Goal: Information Seeking & Learning: Learn about a topic

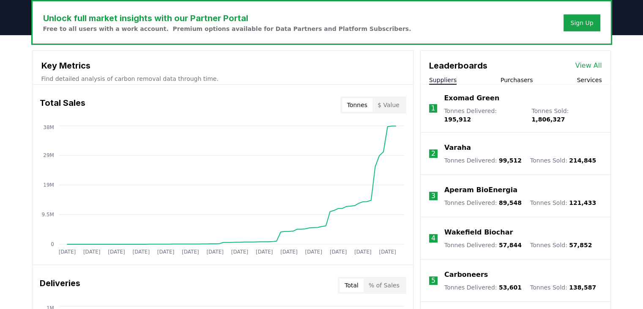
scroll to position [260, 0]
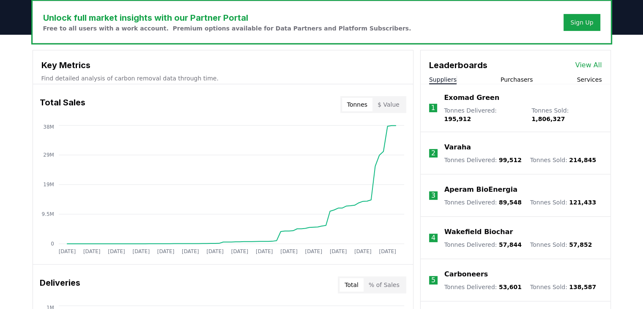
click at [441, 112] on li "1 Exomad Green Tonnes Delivered : 195,912 Tonnes Sold : 1,806,327" at bounding box center [516, 108] width 190 height 48
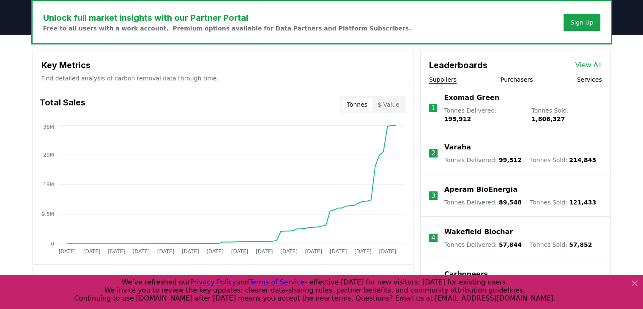
click at [446, 81] on button "Suppliers" at bounding box center [442, 79] width 27 height 8
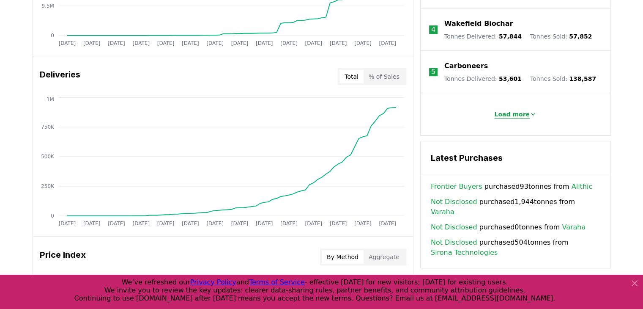
click at [501, 112] on p "Load more" at bounding box center [512, 114] width 36 height 8
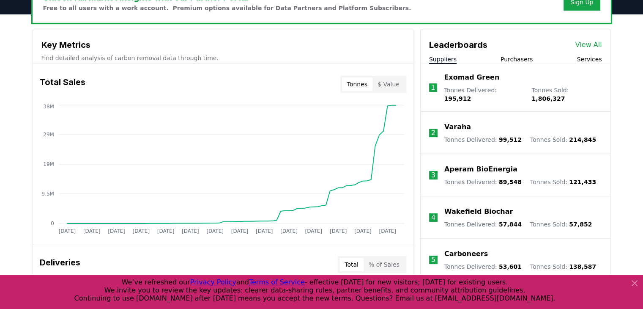
scroll to position [230, 0]
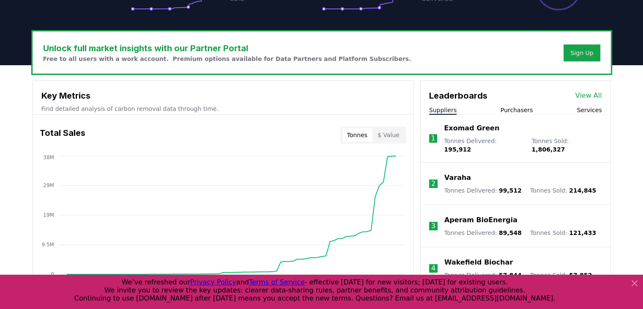
click at [586, 95] on link "View All" at bounding box center [588, 95] width 27 height 10
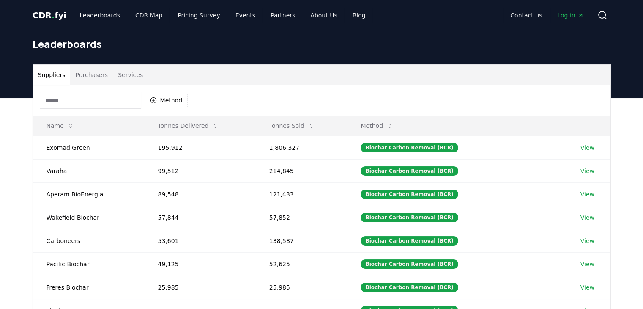
click at [81, 101] on input at bounding box center [90, 100] width 101 height 17
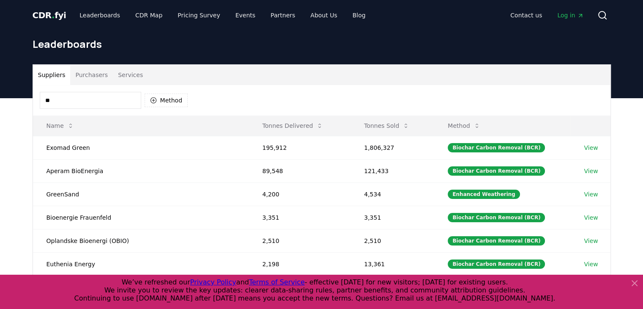
type input "***"
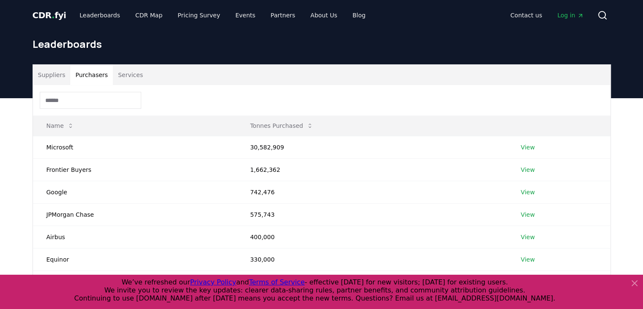
click at [82, 73] on button "Purchasers" at bounding box center [91, 75] width 43 height 20
click at [76, 98] on input "*" at bounding box center [90, 100] width 101 height 17
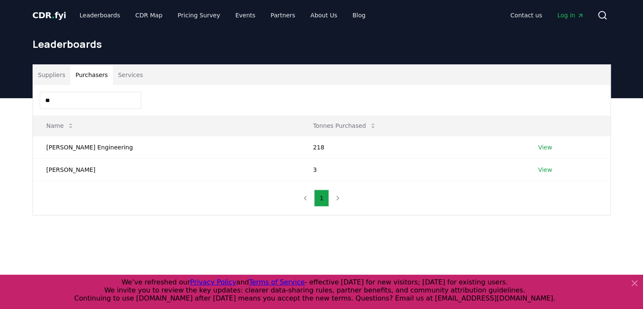
type input "***"
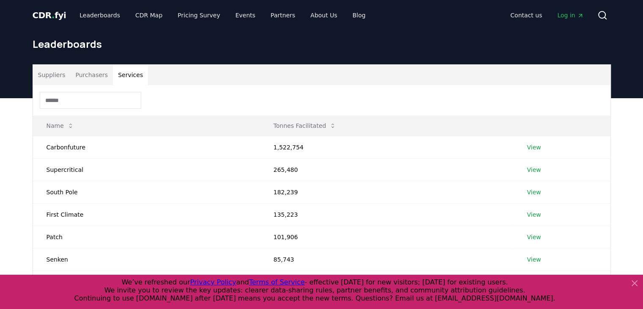
click at [120, 77] on button "Services" at bounding box center [130, 75] width 35 height 20
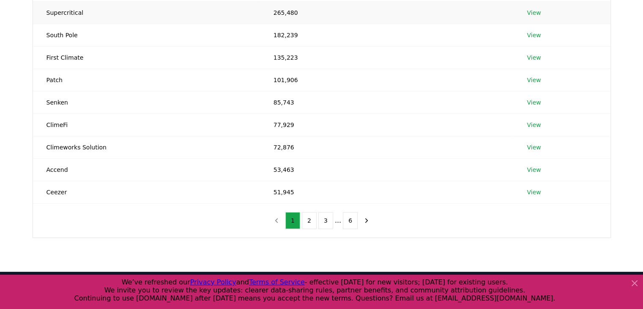
scroll to position [159, 0]
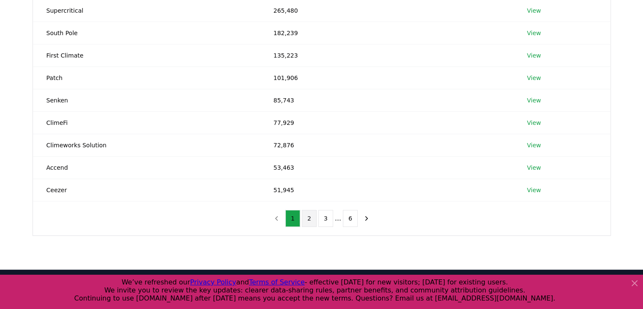
click at [309, 216] on button "2" at bounding box center [309, 218] width 15 height 17
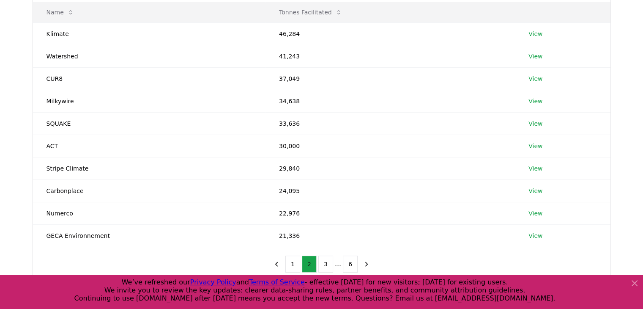
scroll to position [130, 0]
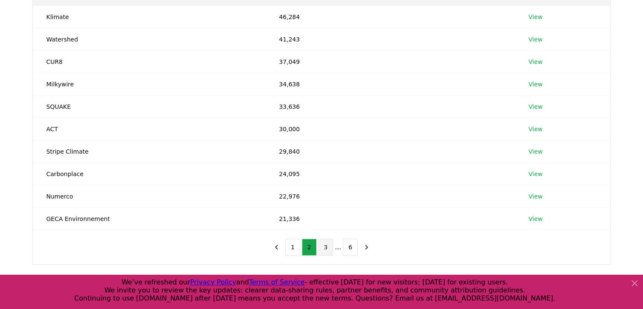
click at [330, 249] on button "3" at bounding box center [325, 246] width 15 height 17
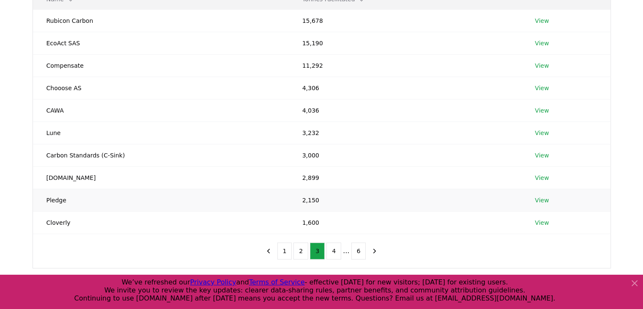
scroll to position [127, 0]
click at [337, 255] on button "4" at bounding box center [333, 250] width 15 height 17
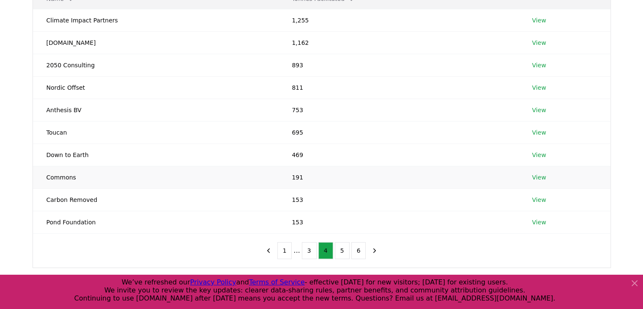
scroll to position [129, 0]
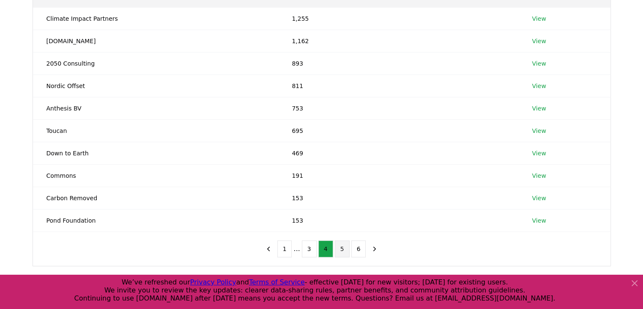
click at [338, 255] on button "5" at bounding box center [342, 248] width 15 height 17
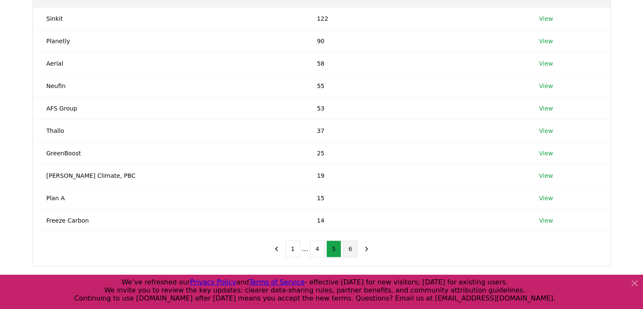
click at [349, 254] on button "6" at bounding box center [350, 248] width 15 height 17
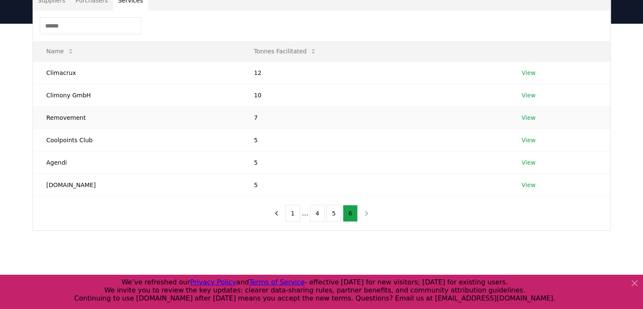
scroll to position [0, 0]
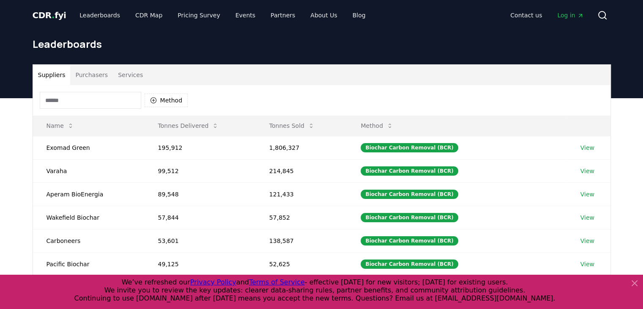
click at [53, 80] on button "Suppliers" at bounding box center [52, 75] width 38 height 20
click at [76, 105] on input at bounding box center [90, 100] width 101 height 17
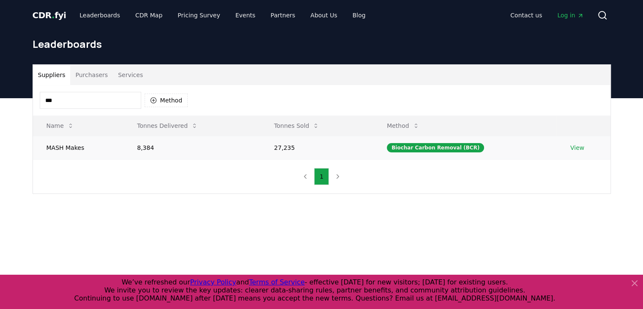
type input "***"
click at [574, 148] on link "View" at bounding box center [577, 147] width 14 height 8
